Goal: Task Accomplishment & Management: Manage account settings

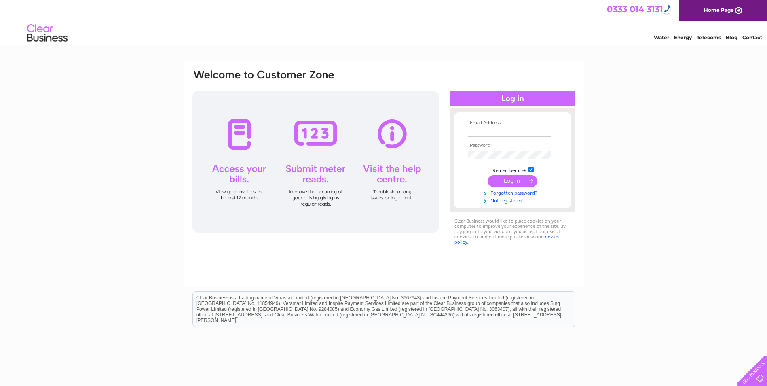
type input "accounts@mgbsupplies.co.uk"
click at [516, 179] on input "submit" at bounding box center [513, 180] width 50 height 11
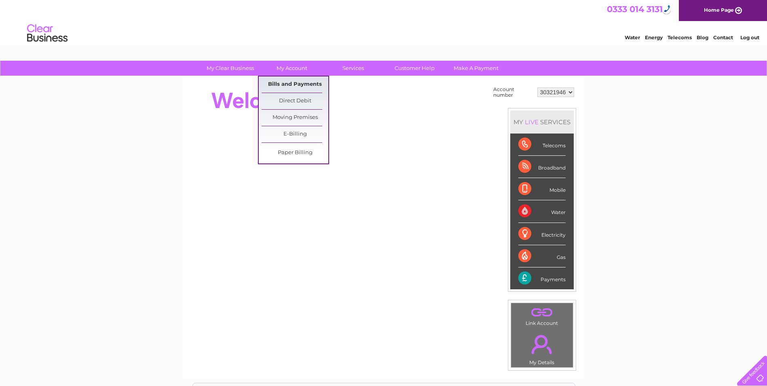
click at [294, 85] on link "Bills and Payments" at bounding box center [295, 84] width 67 height 16
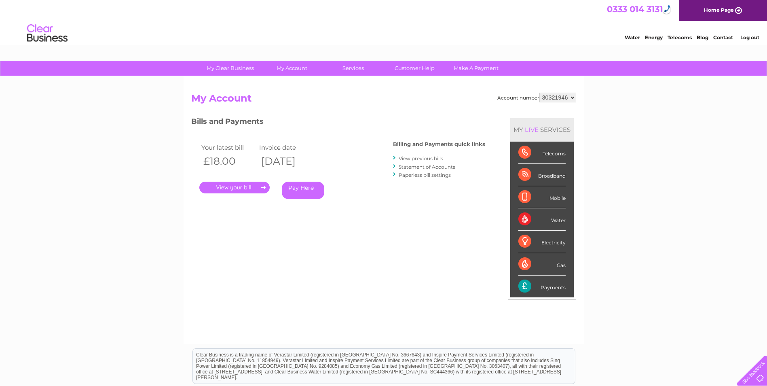
click at [241, 190] on link "." at bounding box center [234, 188] width 70 height 12
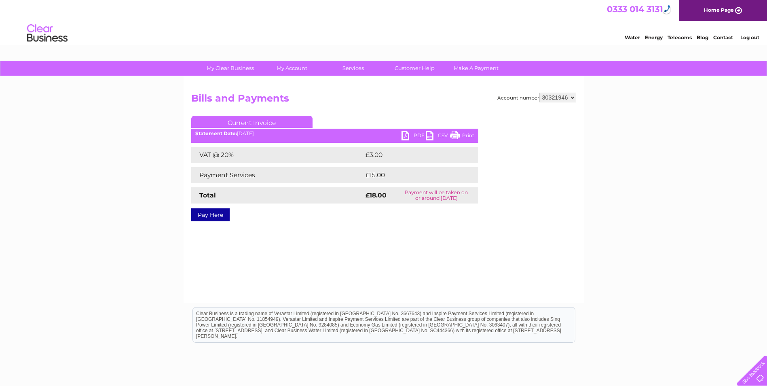
click at [421, 132] on link "PDF" at bounding box center [414, 137] width 24 height 12
